Goal: Task Accomplishment & Management: Use online tool/utility

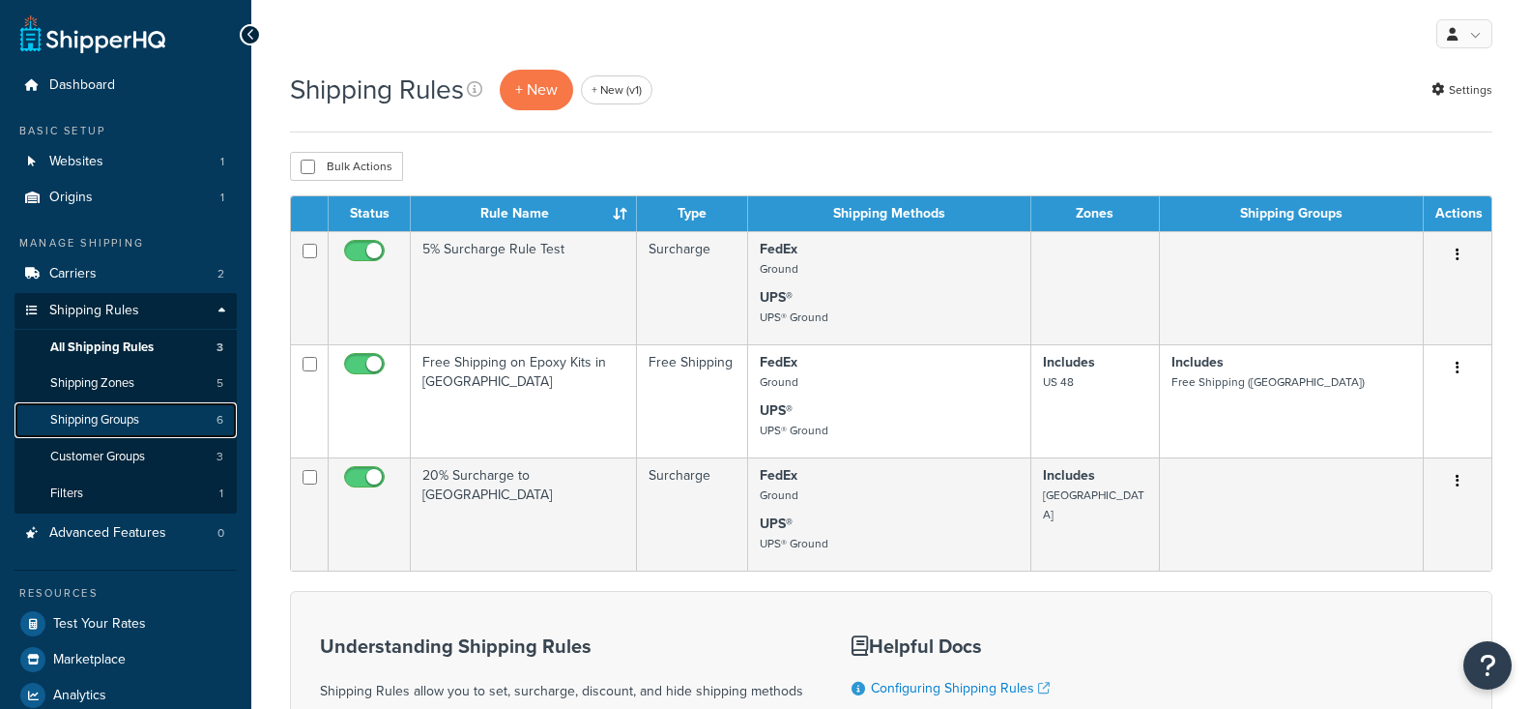
click at [126, 411] on link "Shipping Groups 6" at bounding box center [126, 420] width 222 height 36
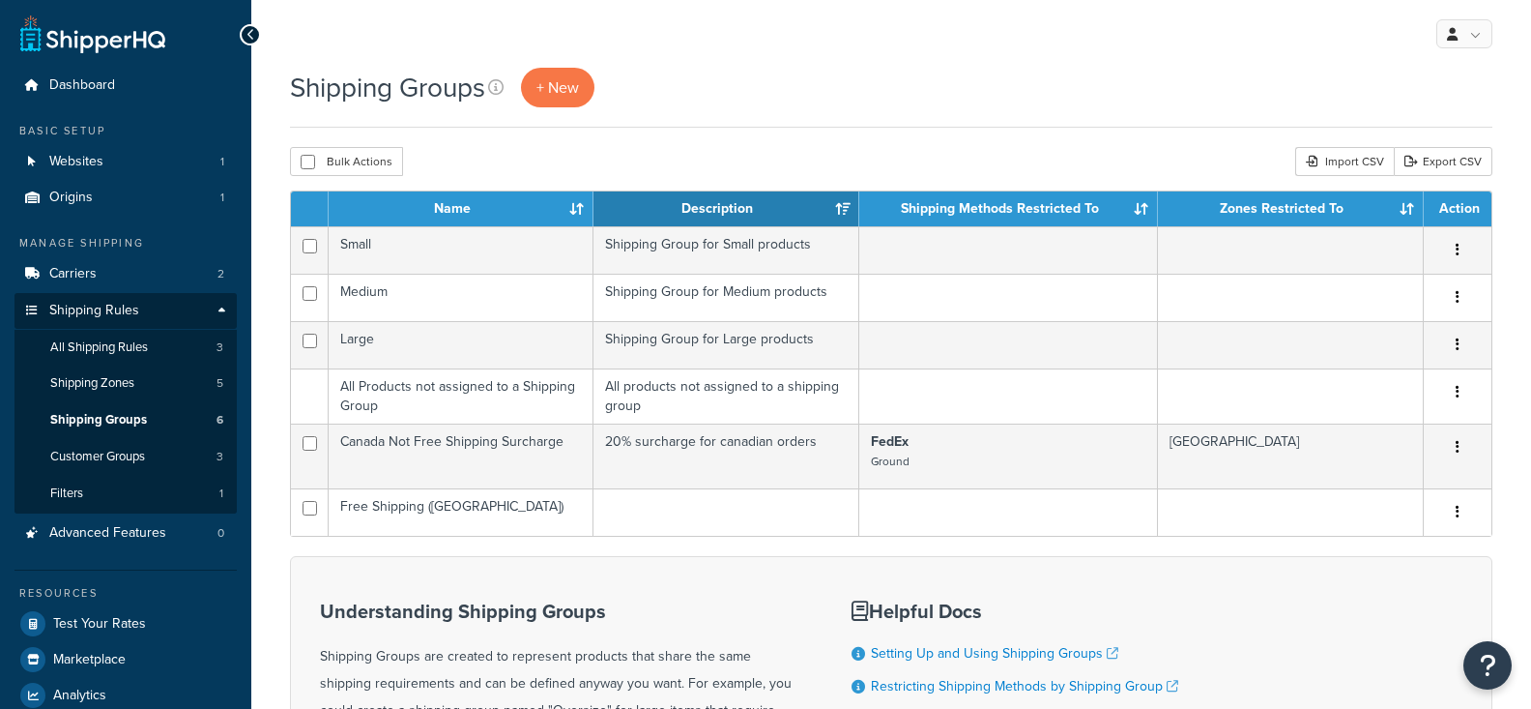
click at [511, 509] on td "Free Shipping ([GEOGRAPHIC_DATA])" at bounding box center [461, 511] width 265 height 47
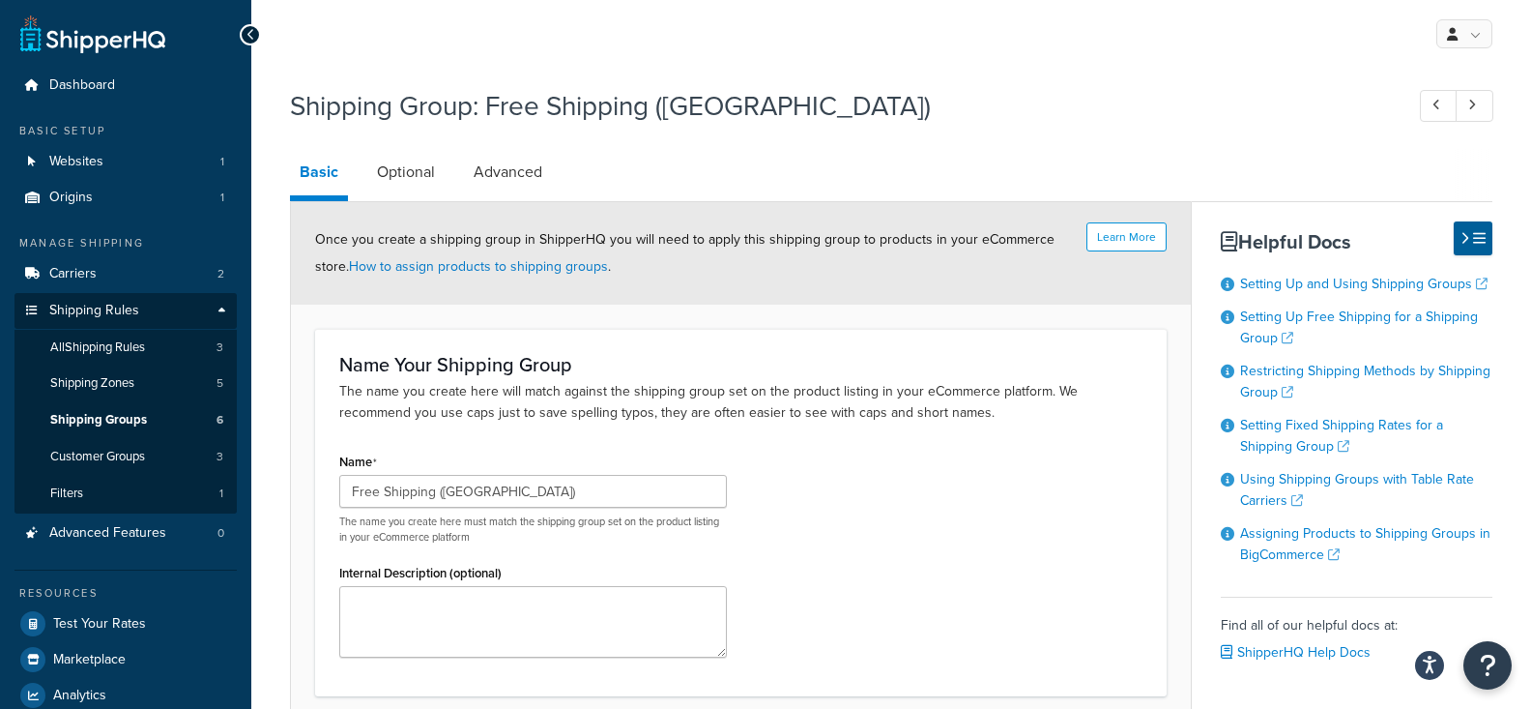
click at [823, 504] on div "Name Free Shipping (USA) The name you create here must match the shipping group…" at bounding box center [741, 560] width 832 height 224
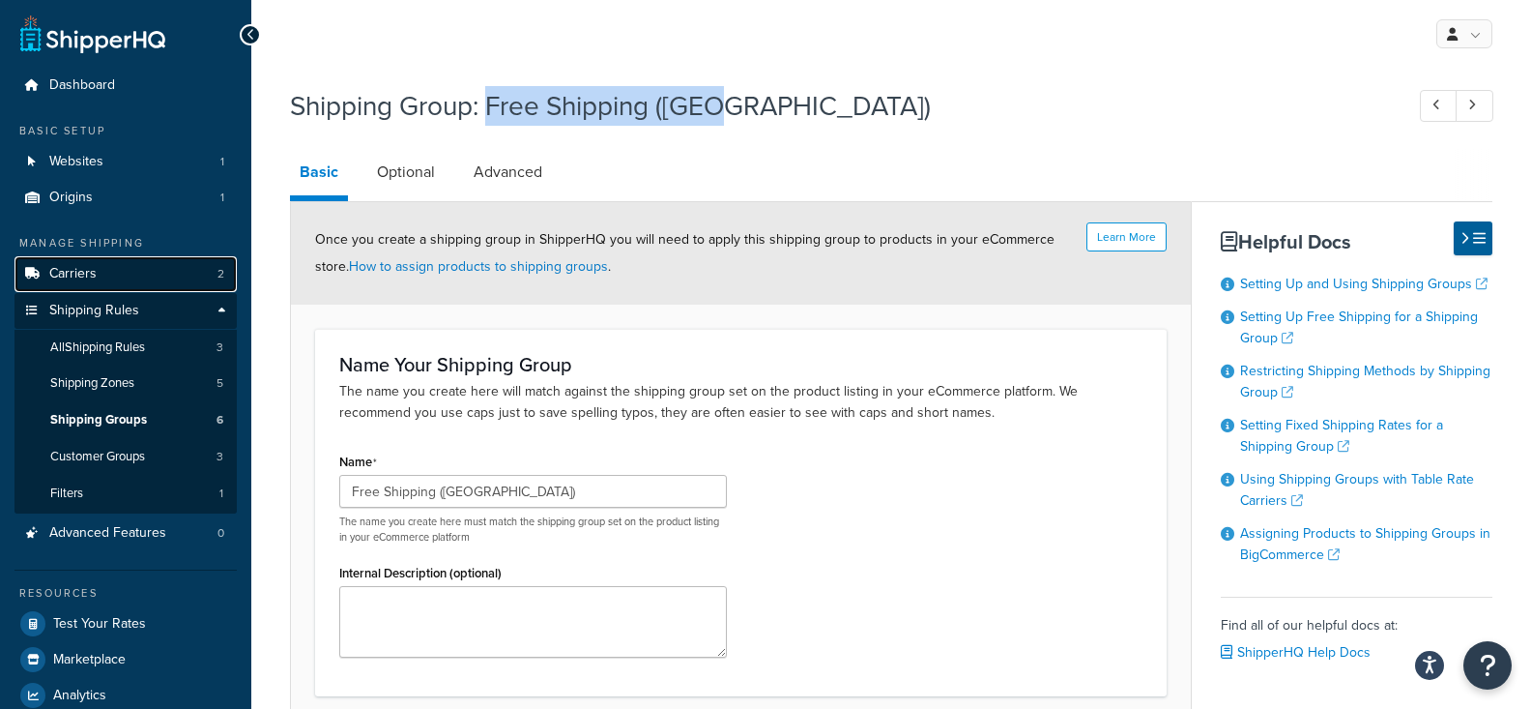
click at [212, 280] on link "Carriers 2" at bounding box center [126, 274] width 222 height 36
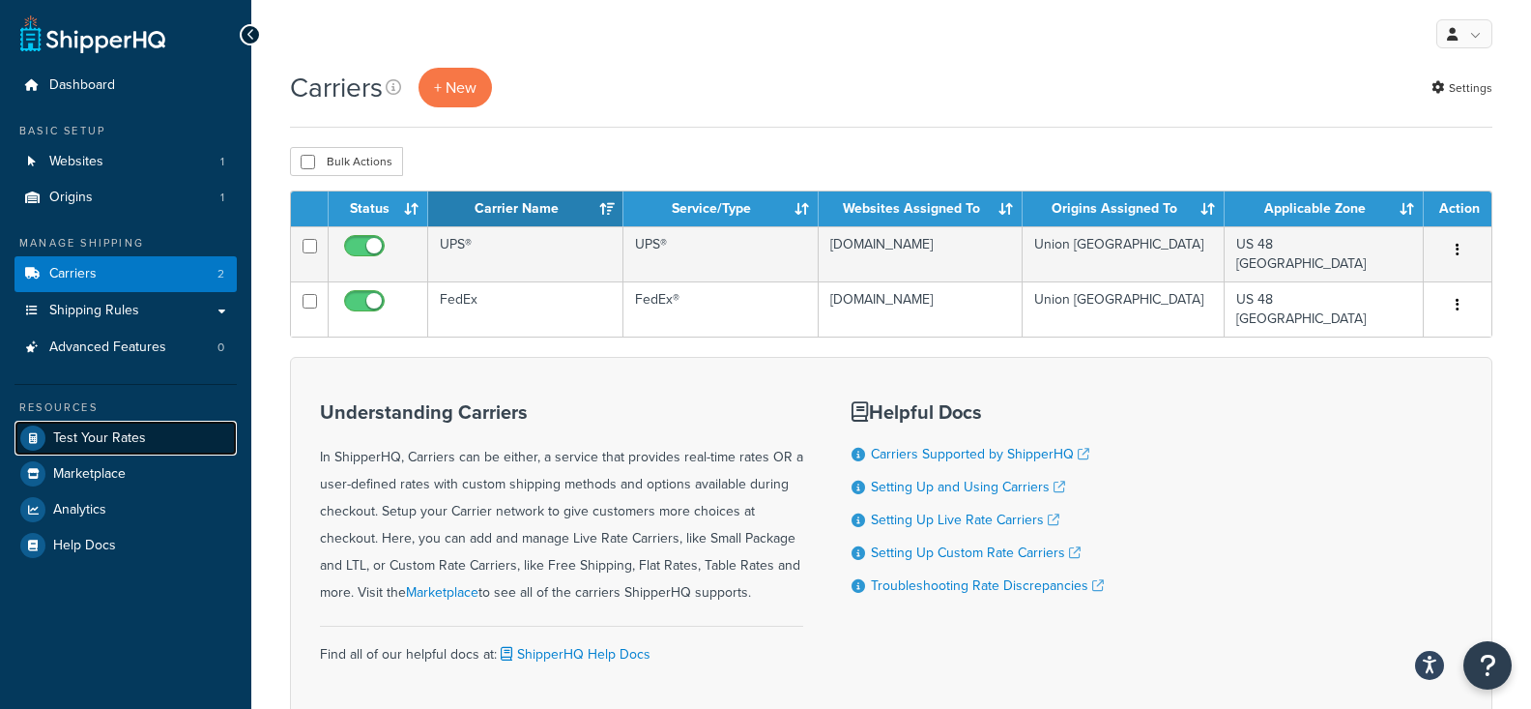
click at [149, 448] on link "Test Your Rates" at bounding box center [126, 438] width 222 height 35
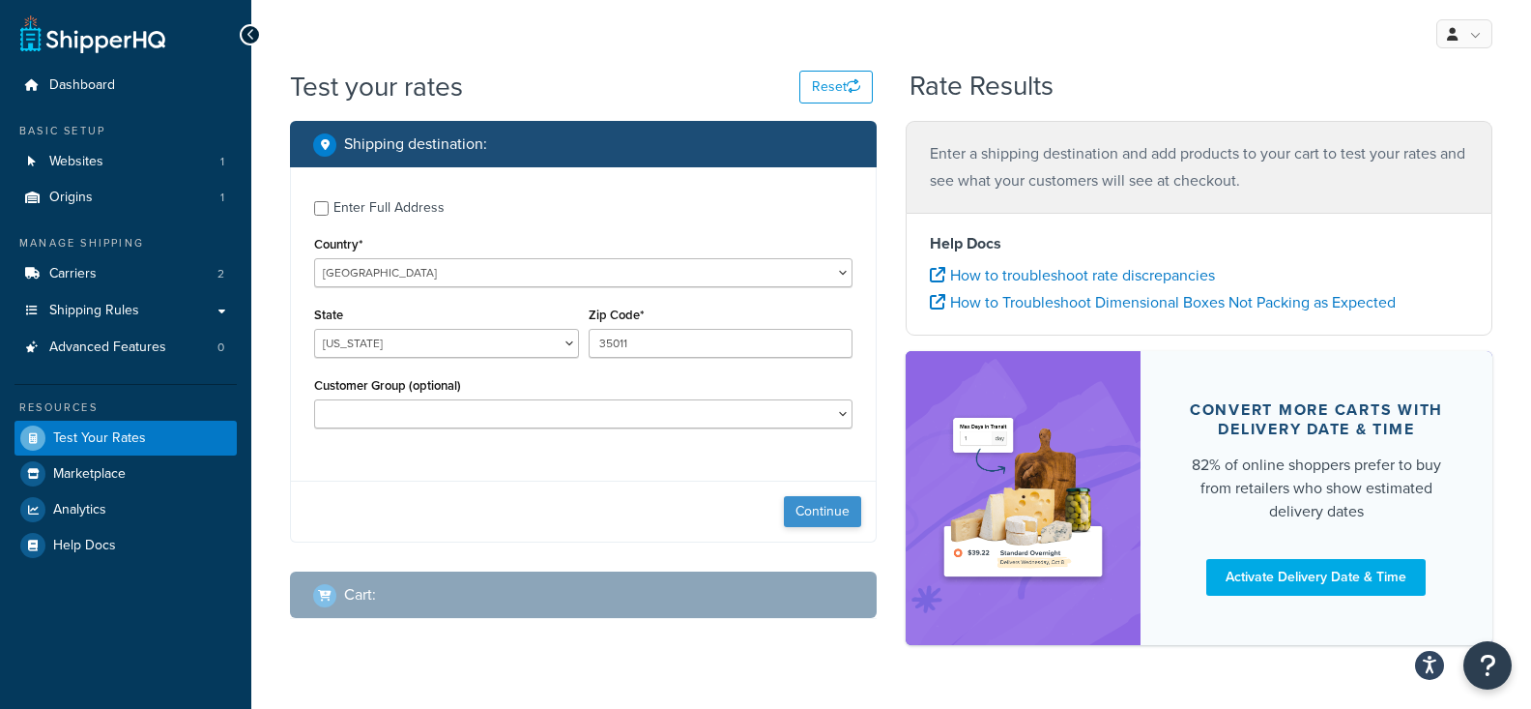
type input "35011"
click at [831, 509] on button "Continue" at bounding box center [822, 511] width 77 height 31
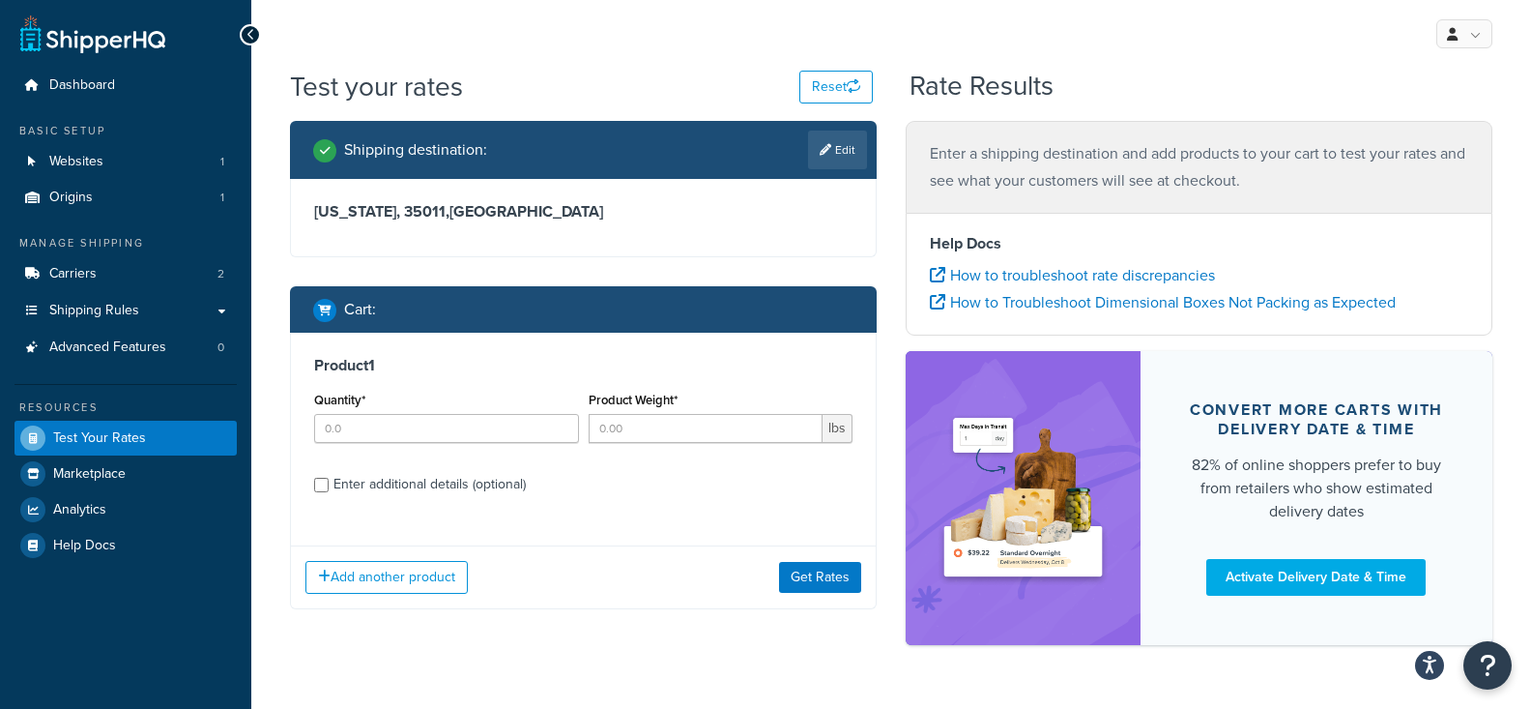
click at [467, 413] on div "Quantity*" at bounding box center [446, 415] width 265 height 56
click at [454, 434] on input "1" at bounding box center [446, 428] width 265 height 29
type input "1"
click at [461, 491] on div "Enter additional details (optional)" at bounding box center [430, 484] width 192 height 27
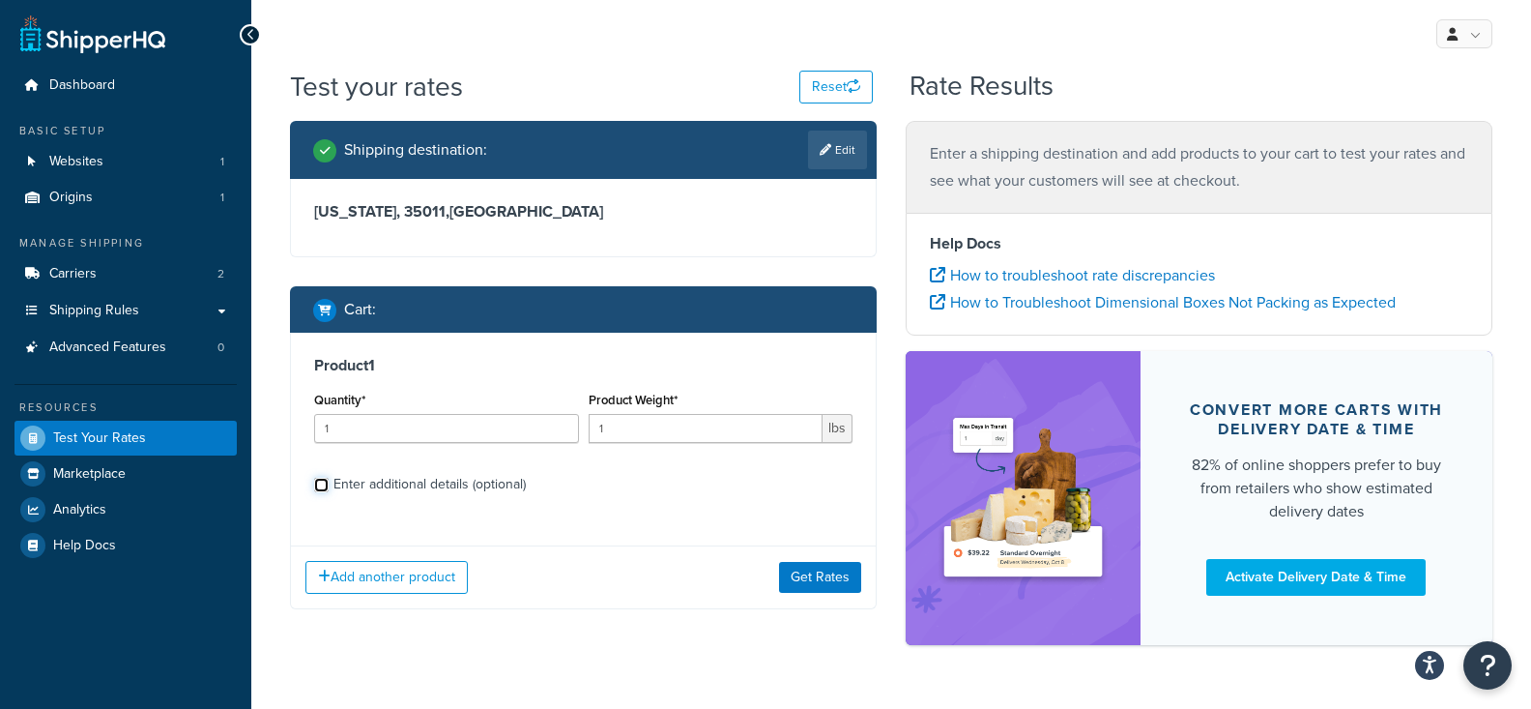
click at [329, 491] on input "Enter additional details (optional)" at bounding box center [321, 485] width 15 height 15
checkbox input "true"
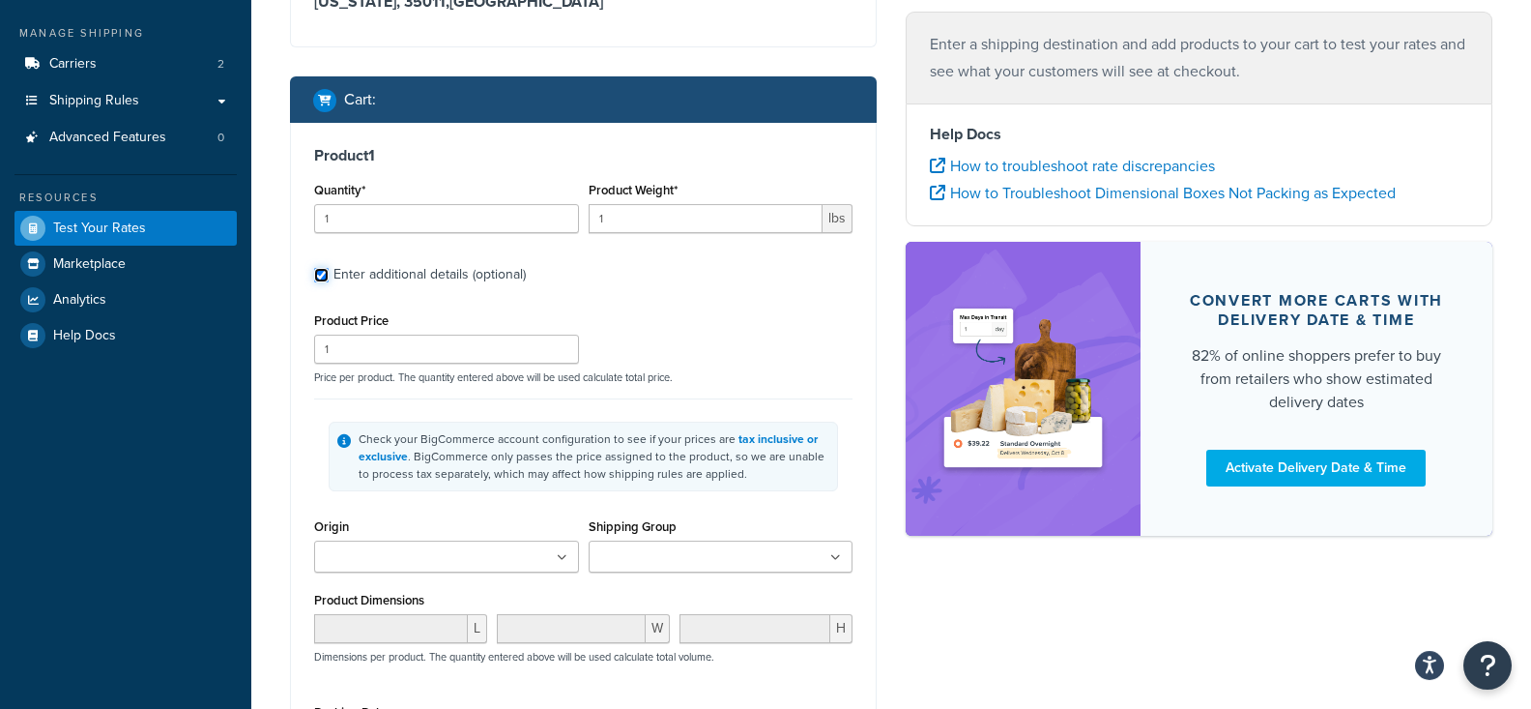
scroll to position [259, 0]
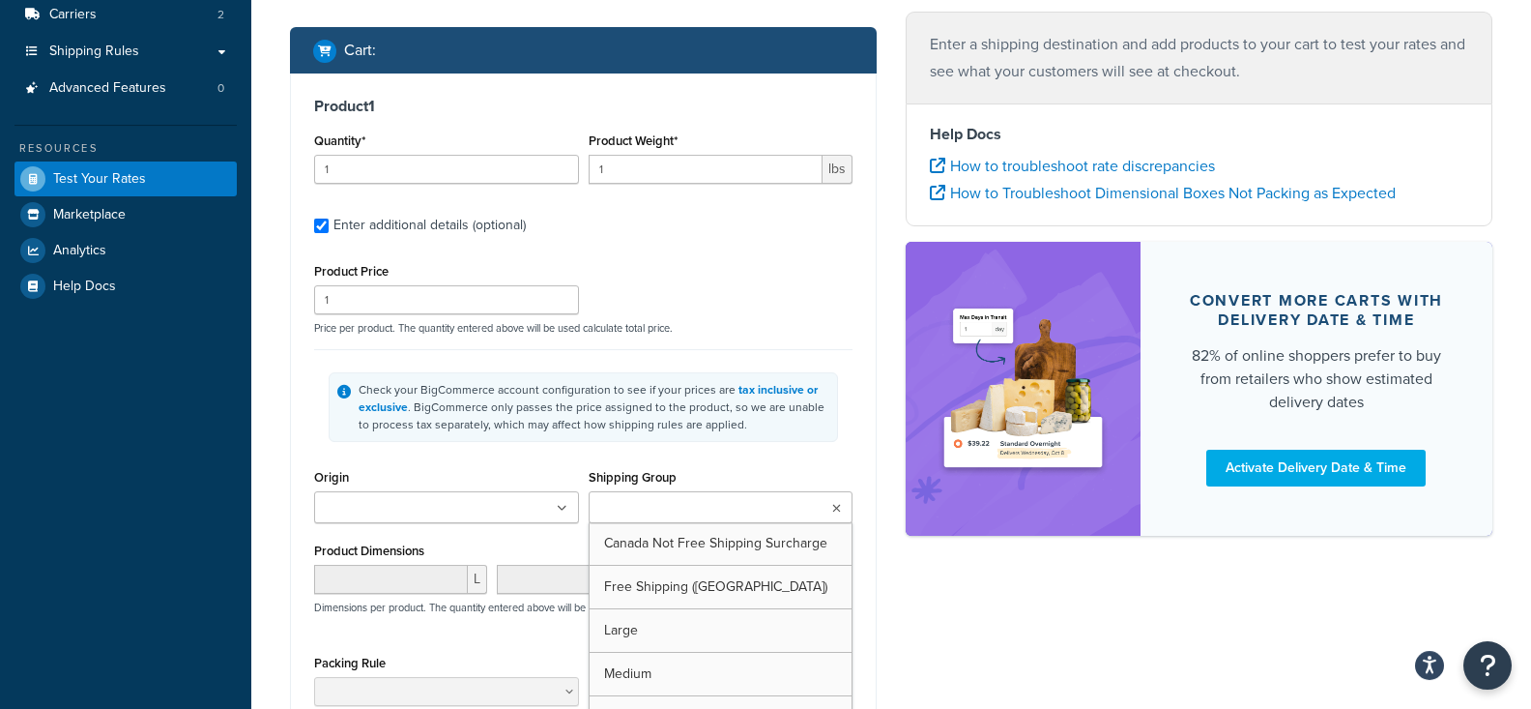
click at [686, 494] on ul at bounding box center [721, 507] width 265 height 32
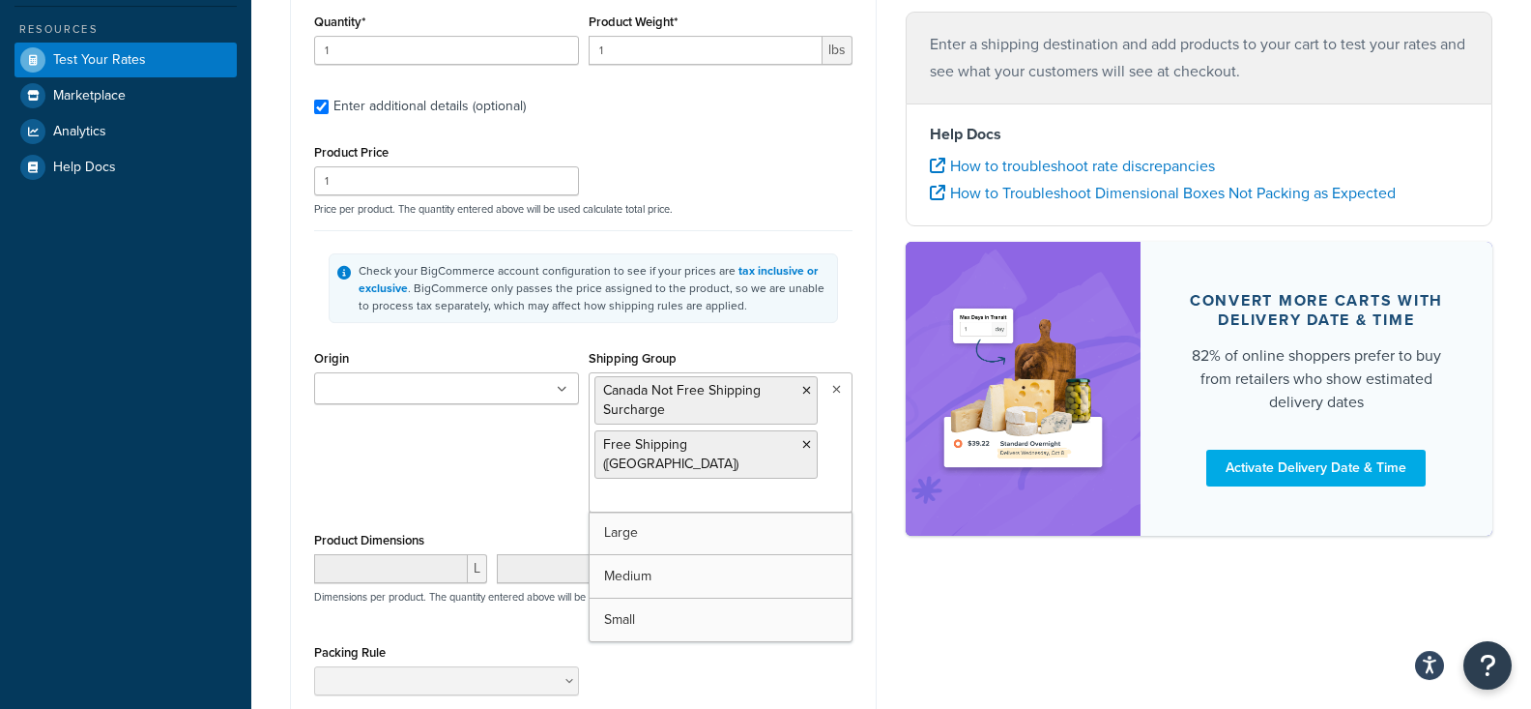
scroll to position [485, 0]
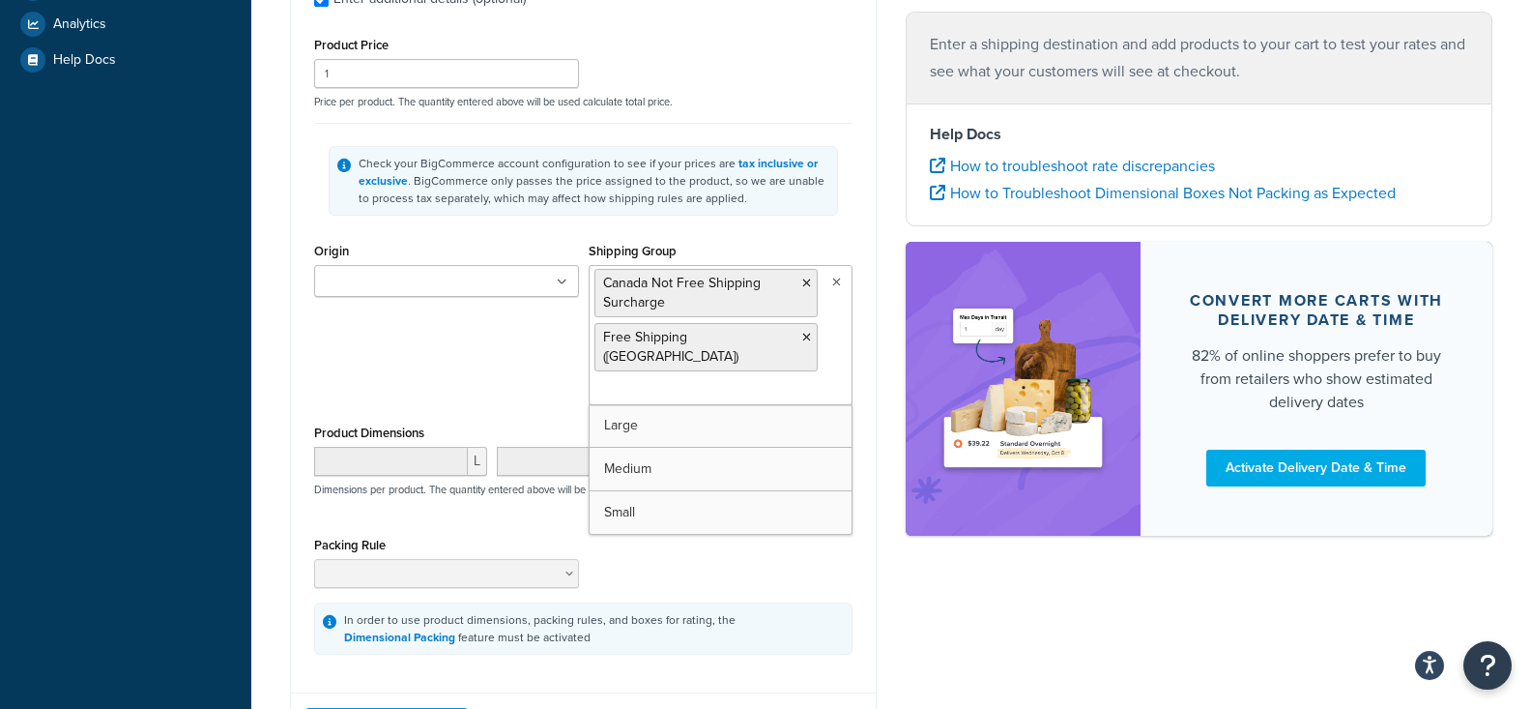
click at [929, 592] on div "Shipping destination : Edit Alabama, 35011 , United States Cart : Product 1 Qua…" at bounding box center [892, 211] width 1232 height 1150
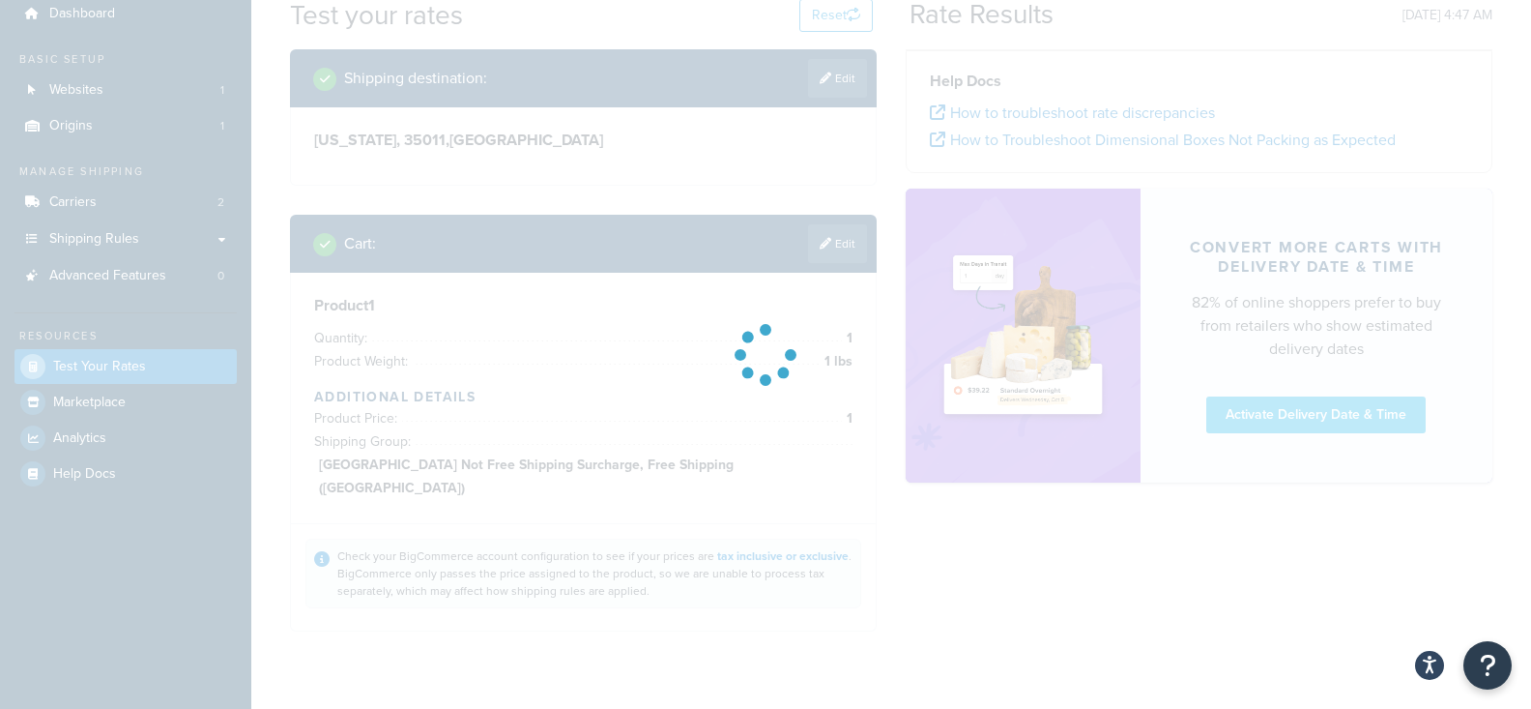
scroll to position [0, 0]
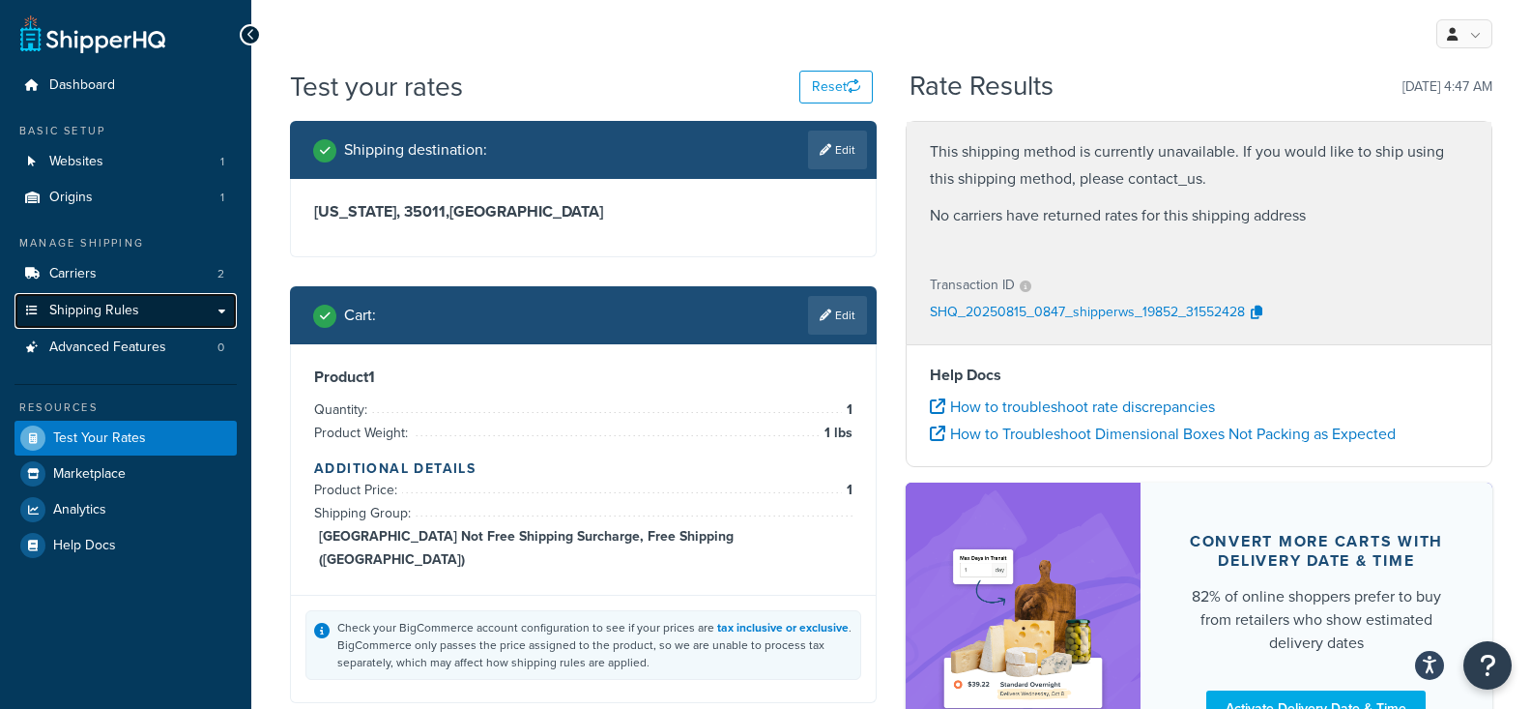
click at [169, 304] on link "Shipping Rules" at bounding box center [126, 311] width 222 height 36
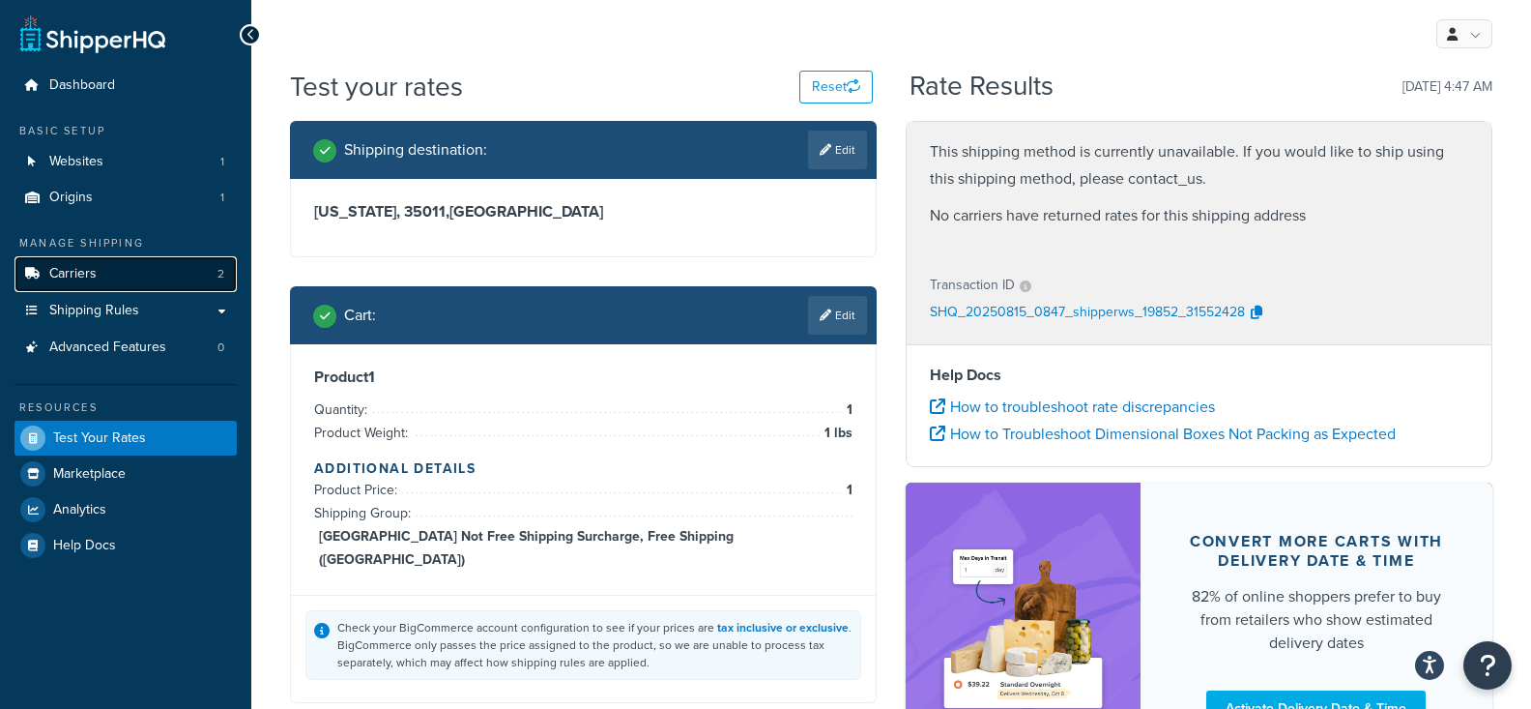
click at [169, 273] on link "Carriers 2" at bounding box center [126, 274] width 222 height 36
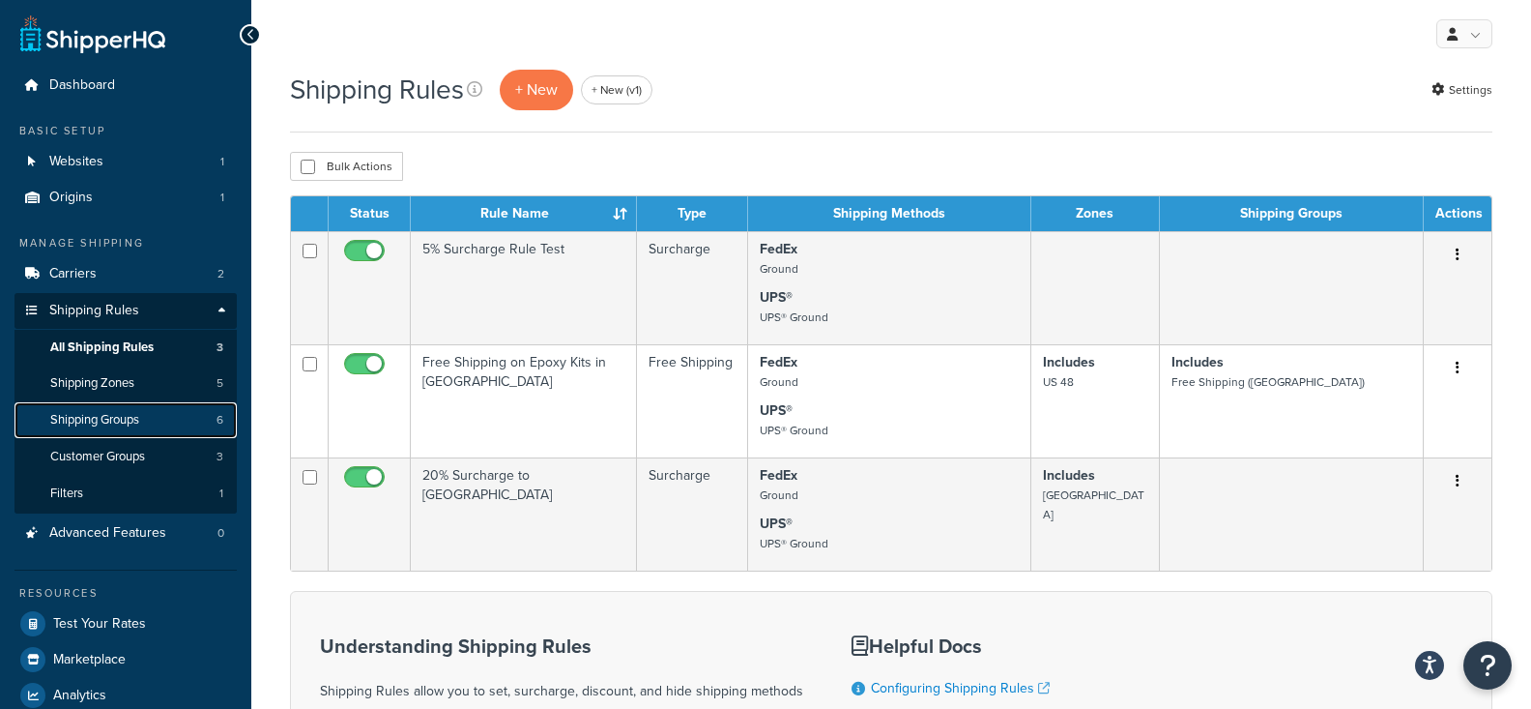
click at [150, 429] on link "Shipping Groups 6" at bounding box center [126, 420] width 222 height 36
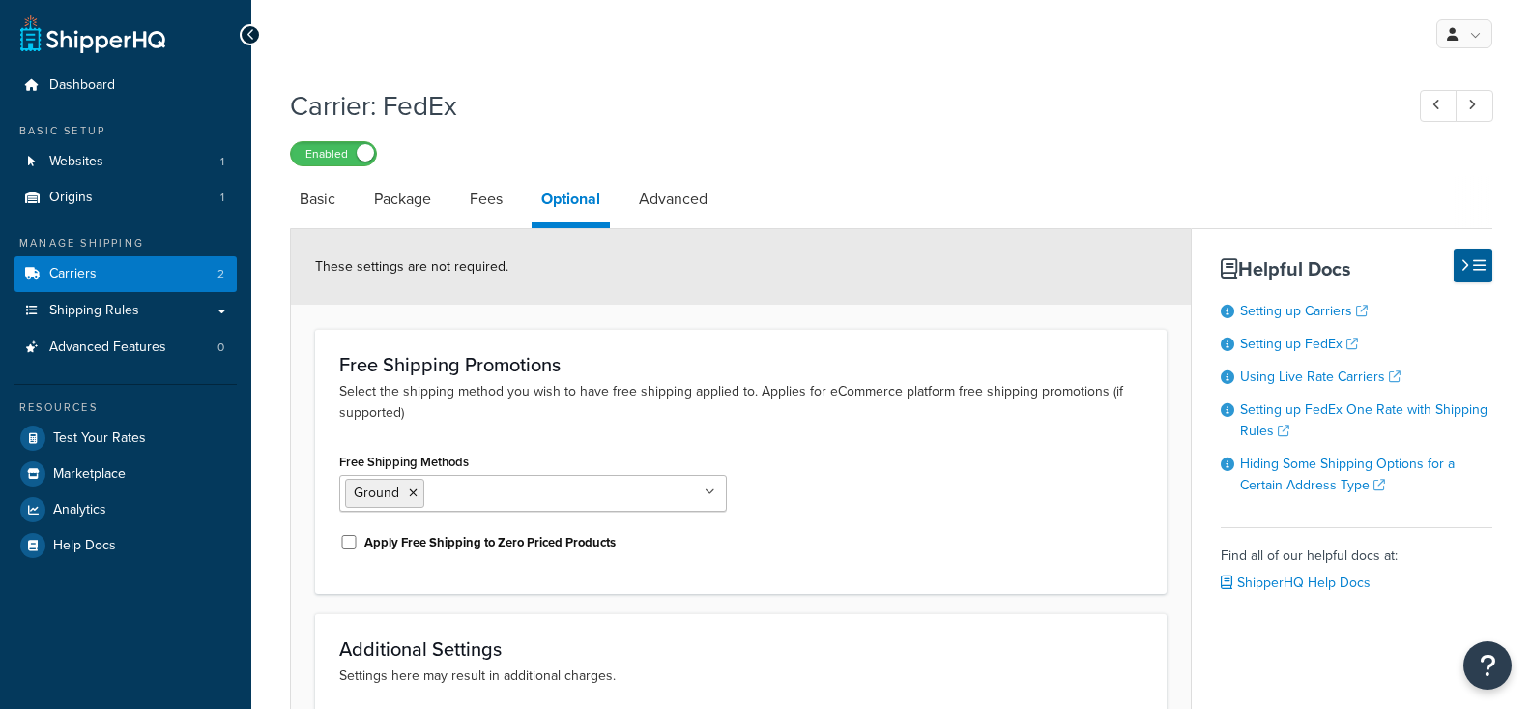
select select "business"
click at [340, 199] on link "Basic" at bounding box center [317, 199] width 55 height 46
select select "fedEx"
select select "REGULAR_PICKUP"
select select "YOUR_PACKAGING"
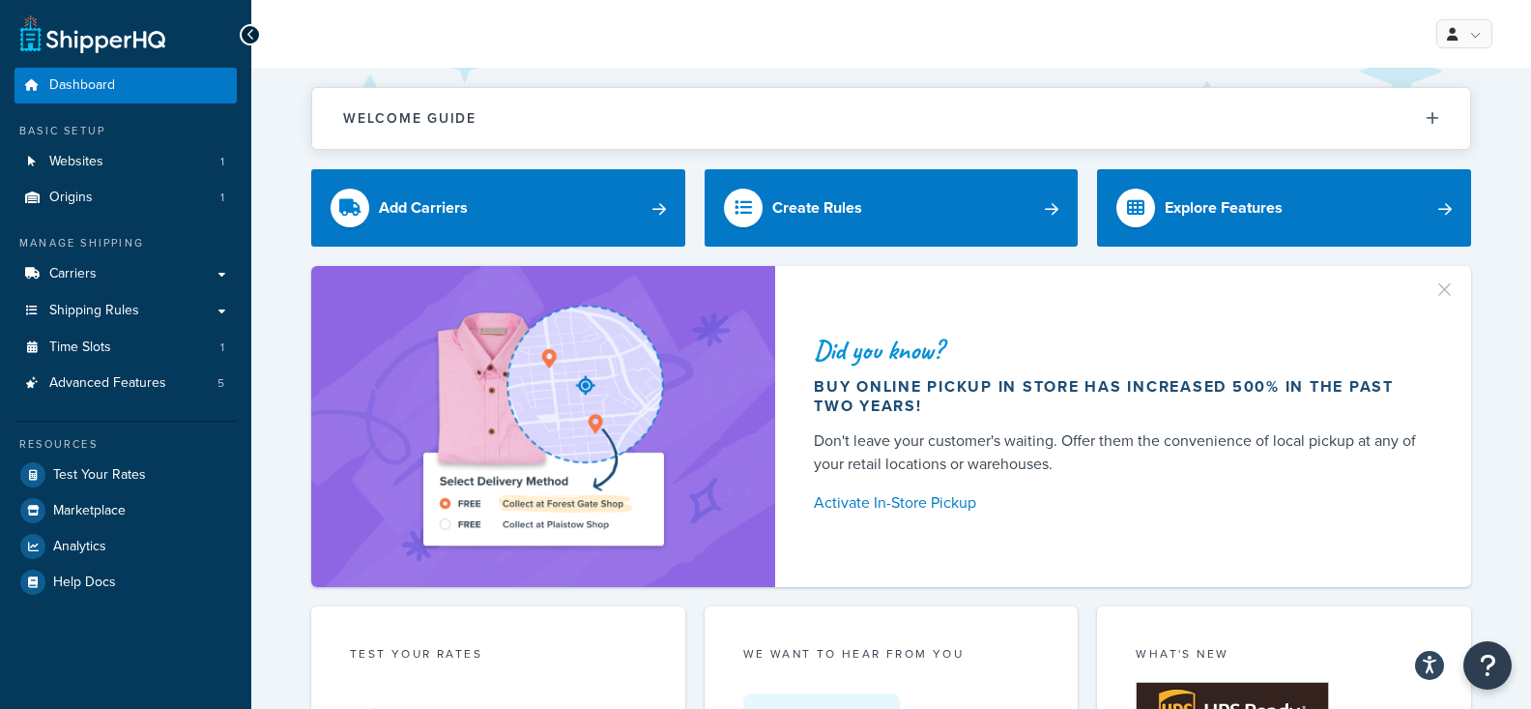
click at [212, 131] on div "Basic Setup" at bounding box center [126, 131] width 222 height 16
click at [209, 144] on div "Basic Setup Websites 1 Origins 1" at bounding box center [126, 169] width 222 height 93
click at [208, 148] on link "Websites 1" at bounding box center [126, 162] width 222 height 36
